Goal: Navigation & Orientation: Find specific page/section

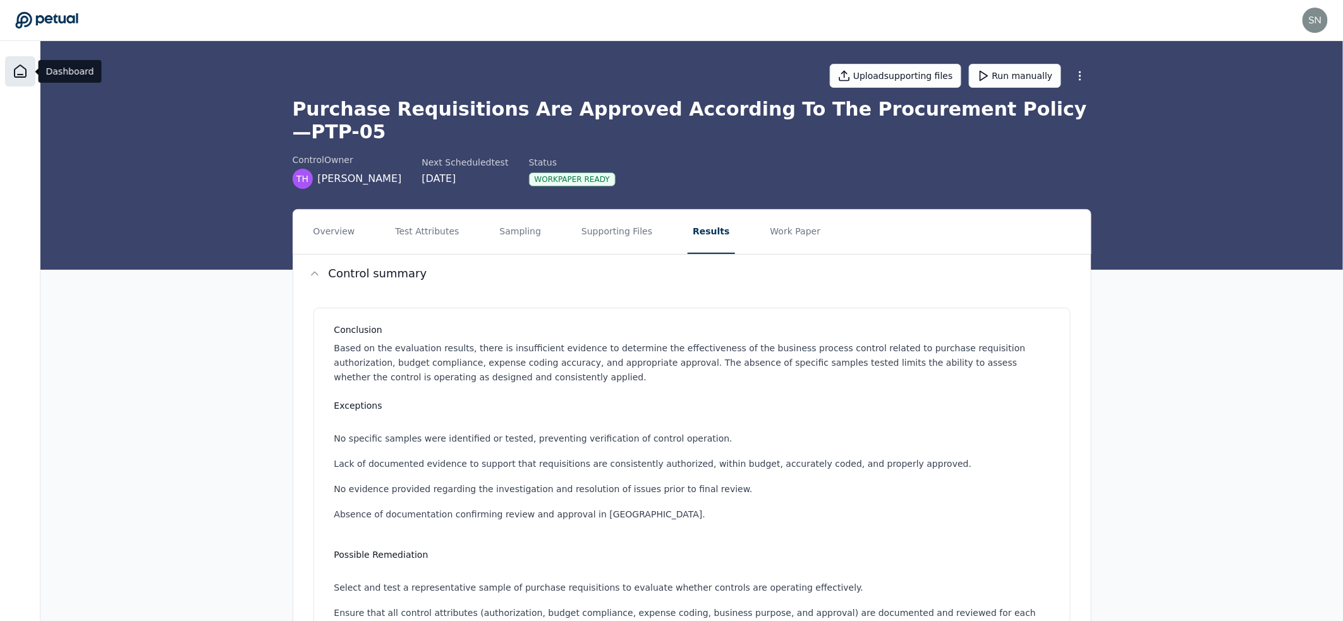
click at [26, 66] on icon at bounding box center [20, 71] width 15 height 15
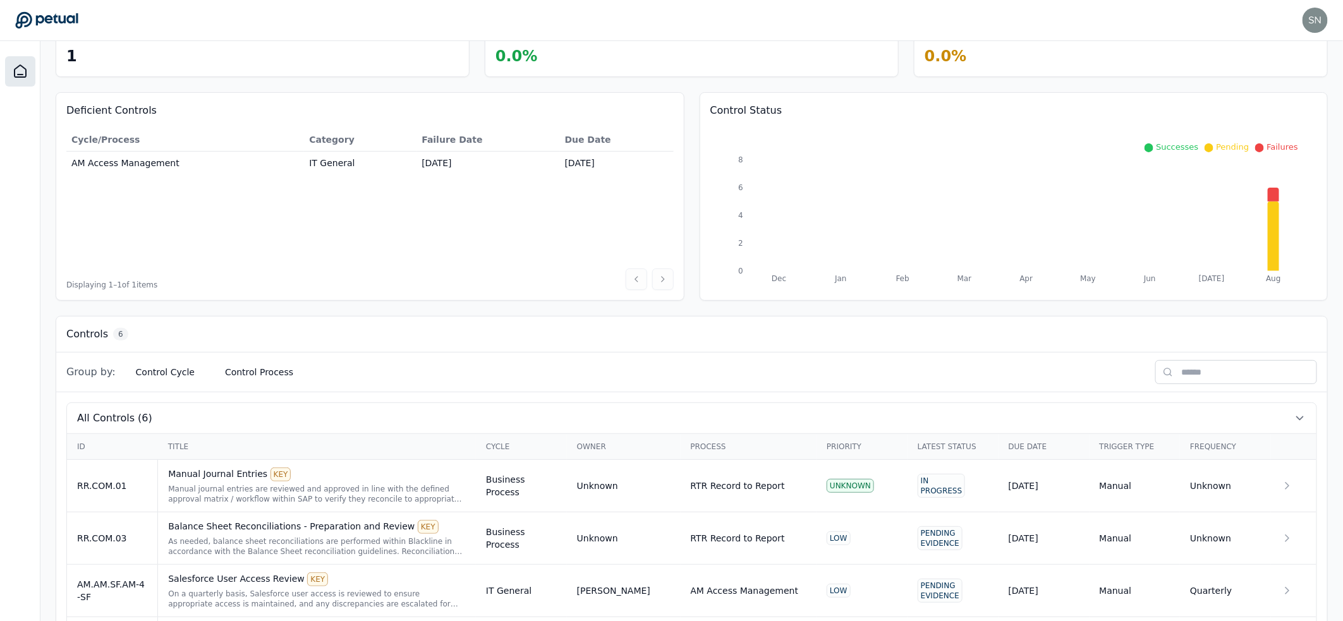
scroll to position [248, 0]
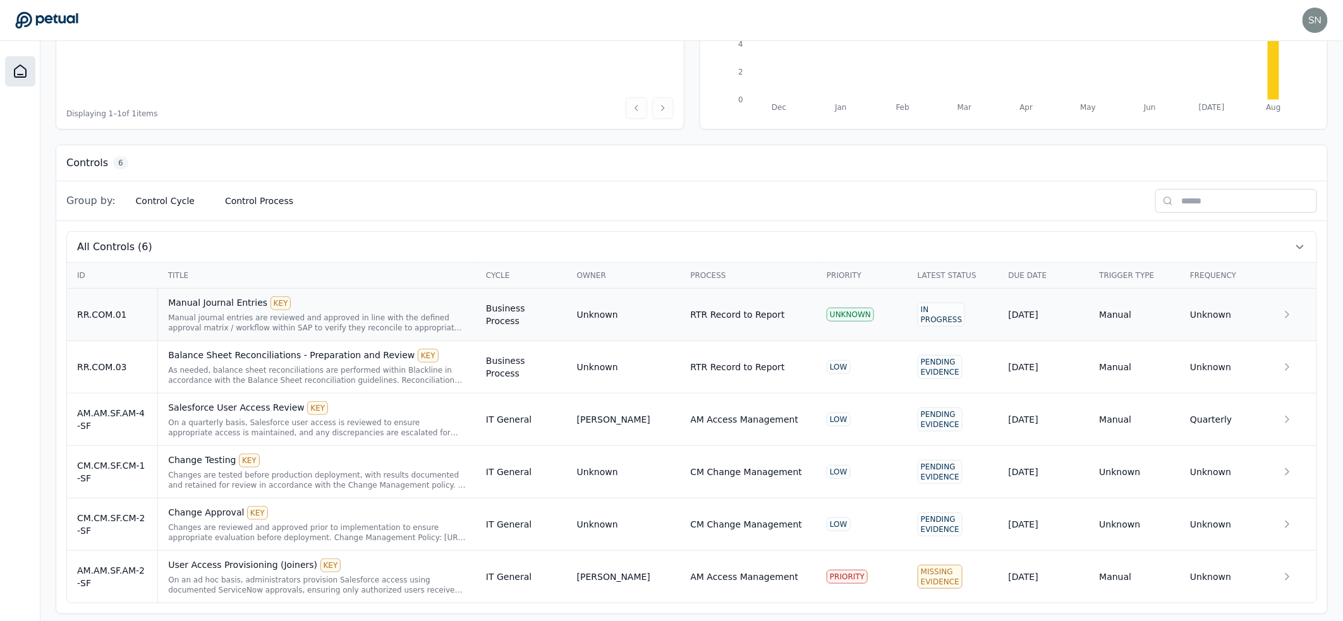
click at [326, 319] on div "Manual journal entries are reviewed and approved in line with the defined appro…" at bounding box center [317, 323] width 298 height 20
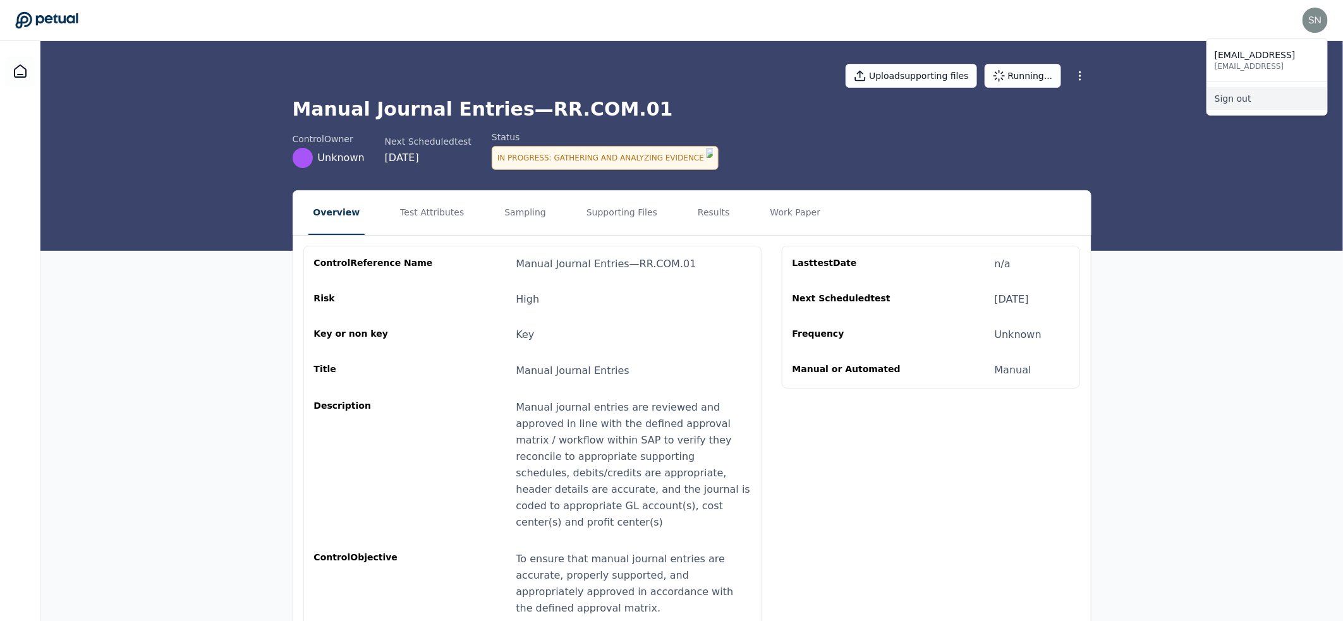
click at [1271, 105] on link "Sign out" at bounding box center [1267, 98] width 120 height 23
